Goal: Information Seeking & Learning: Learn about a topic

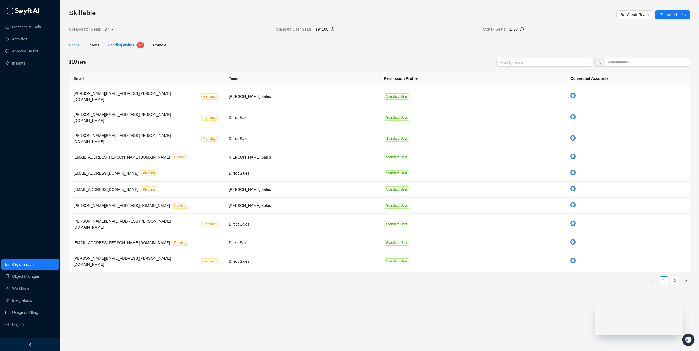
drag, startPoint x: 83, startPoint y: 45, endPoint x: 74, endPoint y: 45, distance: 9.0
click at [83, 45] on div "Users Teams Pending Invites 1 1 Context" at bounding box center [117, 45] width 97 height 13
click at [73, 44] on div "Users" at bounding box center [74, 45] width 10 height 6
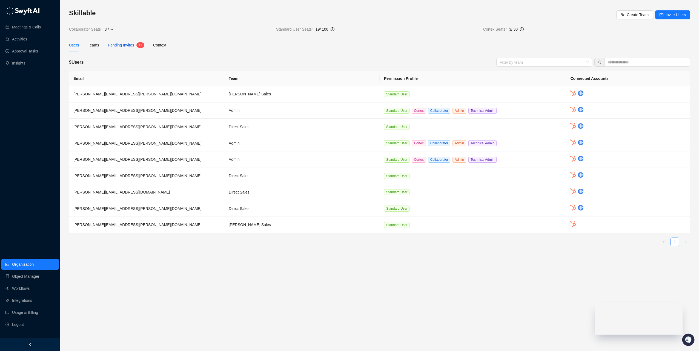
click at [123, 47] on span "Pending Invites" at bounding box center [121, 45] width 26 height 4
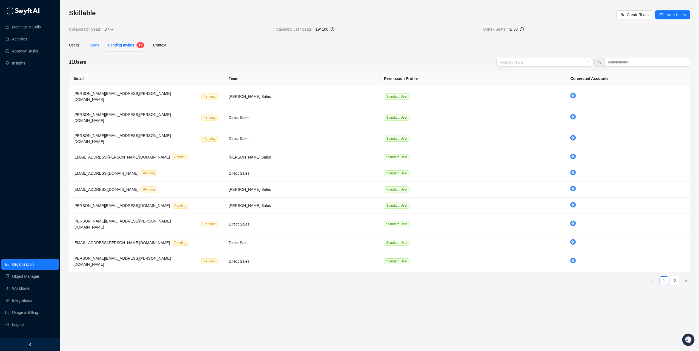
click at [96, 48] on div "Teams" at bounding box center [93, 45] width 11 height 13
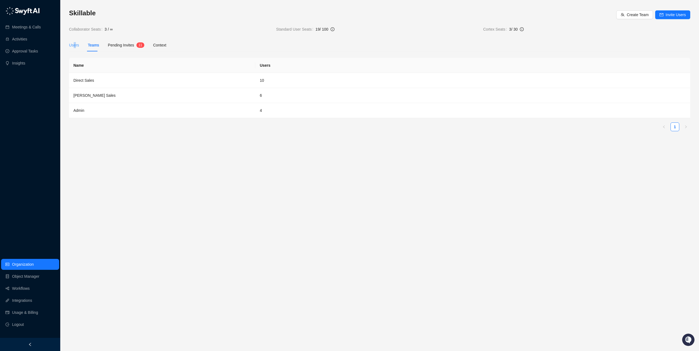
click at [74, 48] on div "Users" at bounding box center [74, 45] width 10 height 13
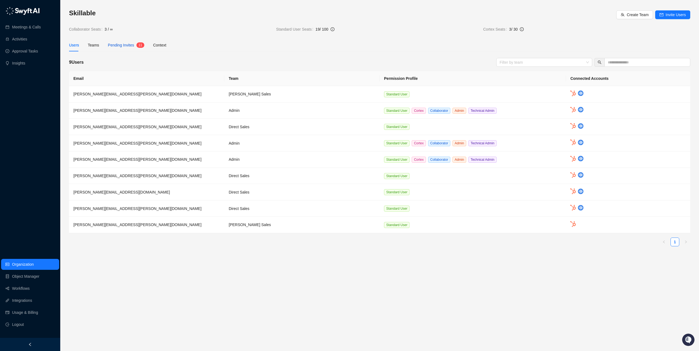
click at [123, 45] on span "Pending Invites" at bounding box center [121, 45] width 26 height 4
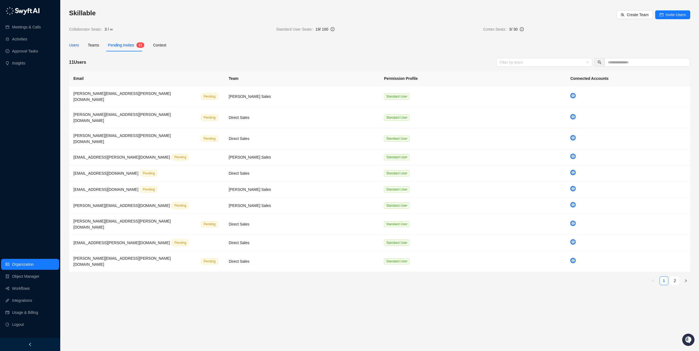
click at [71, 45] on div "Users" at bounding box center [74, 45] width 10 height 6
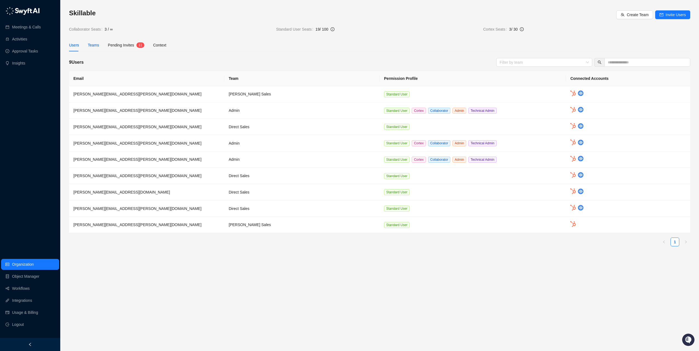
click at [91, 47] on div "Teams" at bounding box center [93, 45] width 11 height 6
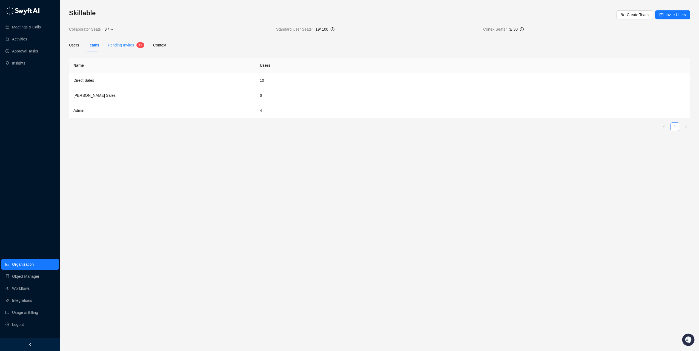
click at [118, 41] on div "Pending Invites 1 1" at bounding box center [126, 45] width 36 height 13
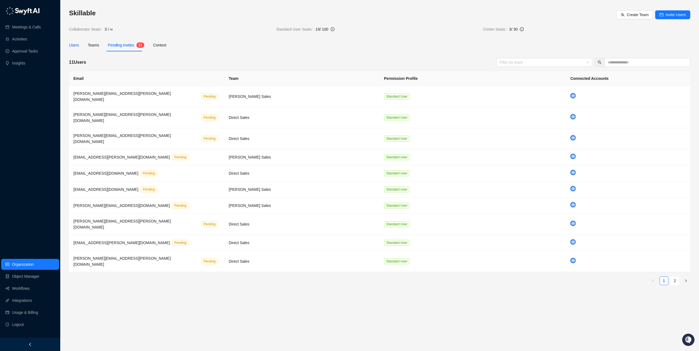
click at [71, 46] on div "Users" at bounding box center [74, 45] width 10 height 6
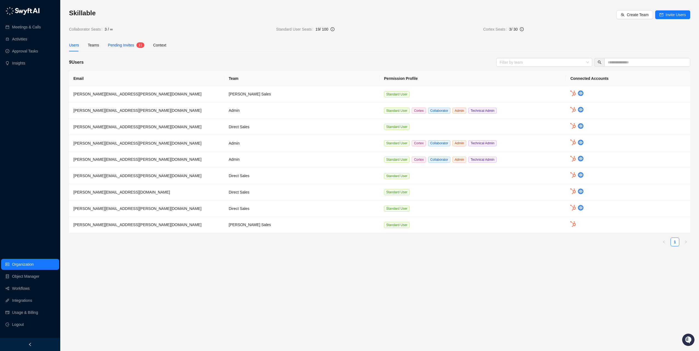
click at [118, 45] on span "Pending Invites" at bounding box center [121, 45] width 26 height 4
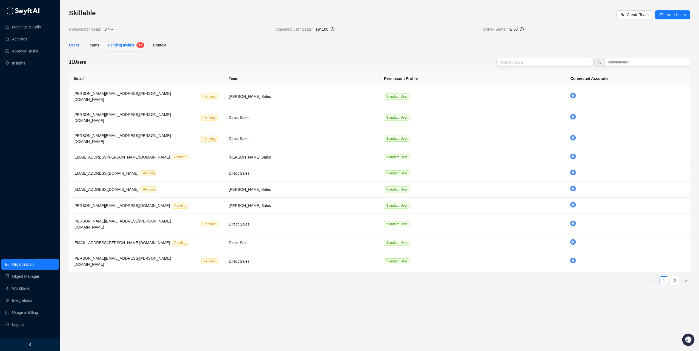
click at [71, 44] on div "Users" at bounding box center [74, 45] width 10 height 6
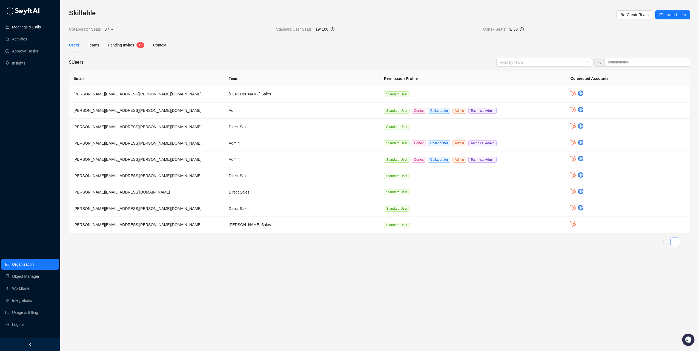
click at [21, 28] on link "Meetings & Calls" at bounding box center [26, 27] width 29 height 11
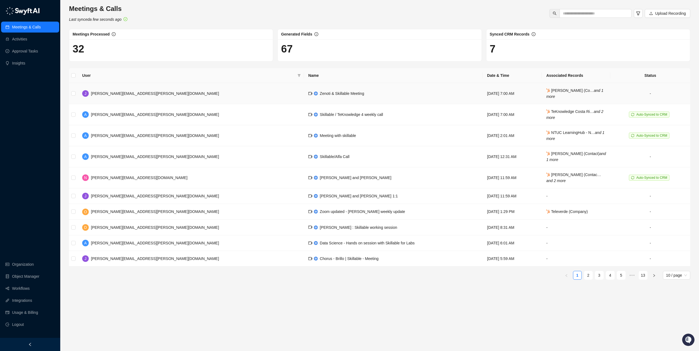
click at [143, 94] on td "[PERSON_NAME] [PERSON_NAME][EMAIL_ADDRESS][PERSON_NAME][DOMAIN_NAME]" at bounding box center [191, 93] width 226 height 21
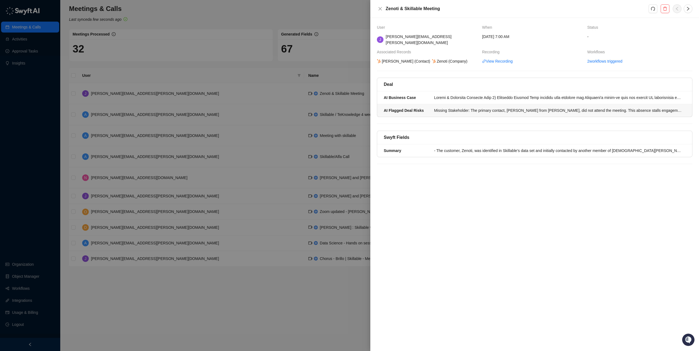
click at [493, 108] on div "Missing Stakeholder: The primary contact, [PERSON_NAME] from [PERSON_NAME], did…" at bounding box center [558, 111] width 248 height 6
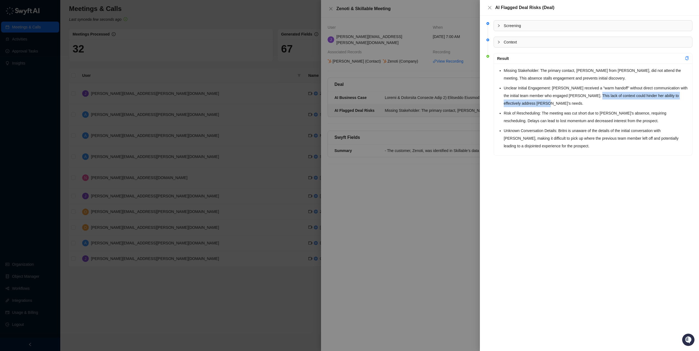
drag, startPoint x: 589, startPoint y: 97, endPoint x: 551, endPoint y: 105, distance: 38.9
click at [551, 105] on li "Unclear Initial Engagement: [PERSON_NAME] received a "warm handoff" without dir…" at bounding box center [595, 95] width 185 height 23
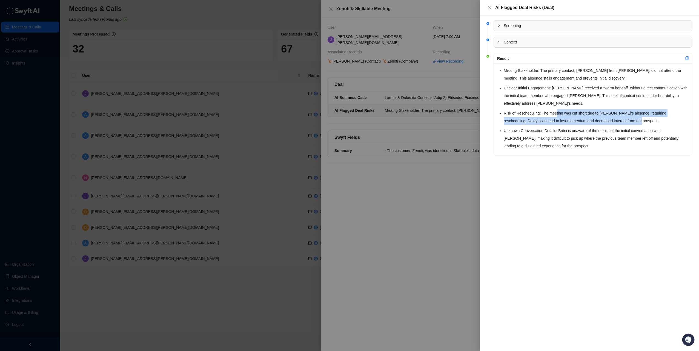
drag, startPoint x: 551, startPoint y: 105, endPoint x: 613, endPoint y: 122, distance: 63.6
click at [613, 122] on li "Risk of Rescheduling: The meeting was cut short due to [PERSON_NAME]'s absence,…" at bounding box center [595, 116] width 185 height 15
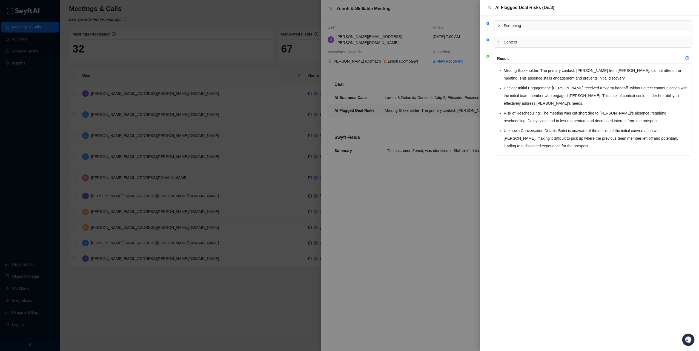
drag, startPoint x: 613, startPoint y: 122, endPoint x: 530, endPoint y: 143, distance: 85.2
click at [530, 143] on li "Unknown Conversation Details: Britni is unaware of the details of the initial c…" at bounding box center [595, 138] width 185 height 23
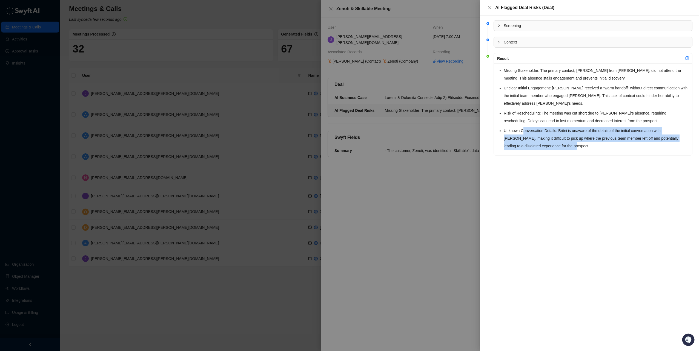
drag, startPoint x: 523, startPoint y: 132, endPoint x: 576, endPoint y: 147, distance: 55.3
click at [576, 147] on li "Unknown Conversation Details: Britni is unaware of the details of the initial c…" at bounding box center [595, 138] width 185 height 23
click at [488, 7] on icon "close" at bounding box center [489, 7] width 4 height 4
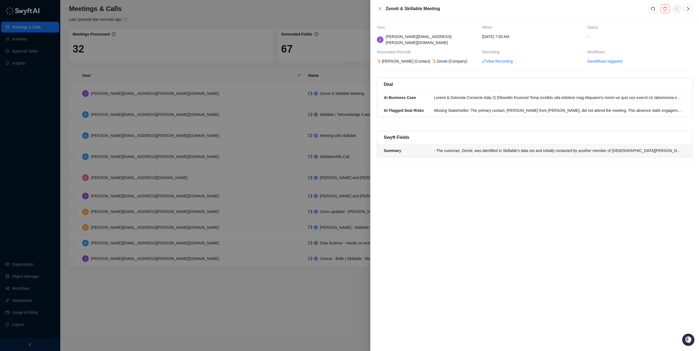
click at [458, 148] on div "- The customer, Zenoti, was identified in Skillable’s data set and initially co…" at bounding box center [558, 151] width 248 height 6
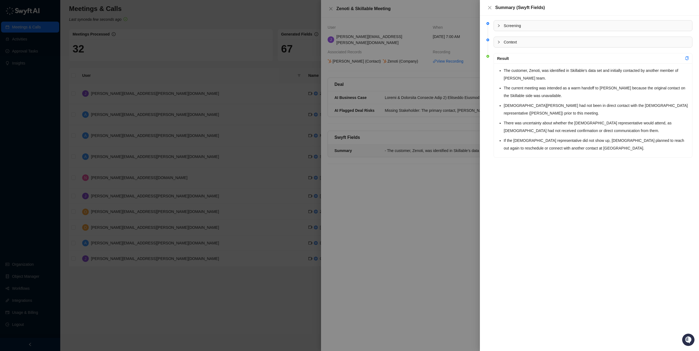
click at [446, 164] on div at bounding box center [349, 175] width 699 height 351
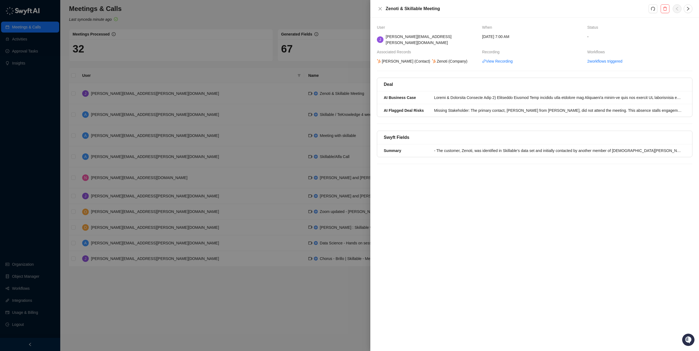
click at [350, 62] on div at bounding box center [349, 175] width 699 height 351
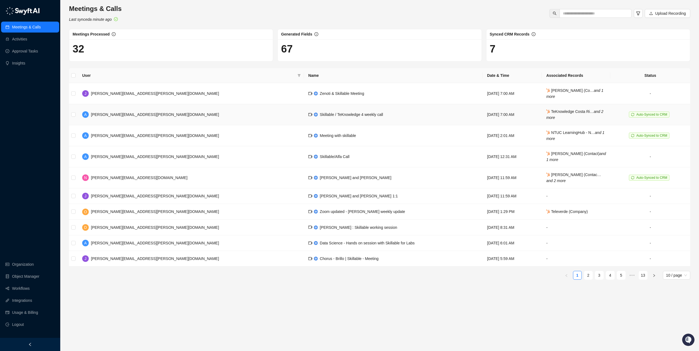
click at [304, 113] on td "Skillable / TeKnowledge 4 weekly call" at bounding box center [393, 114] width 179 height 21
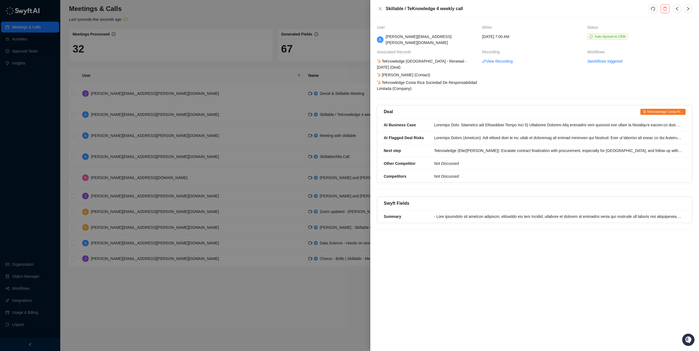
click at [244, 66] on div at bounding box center [349, 175] width 699 height 351
